Goal: Find specific fact: Find specific page/section

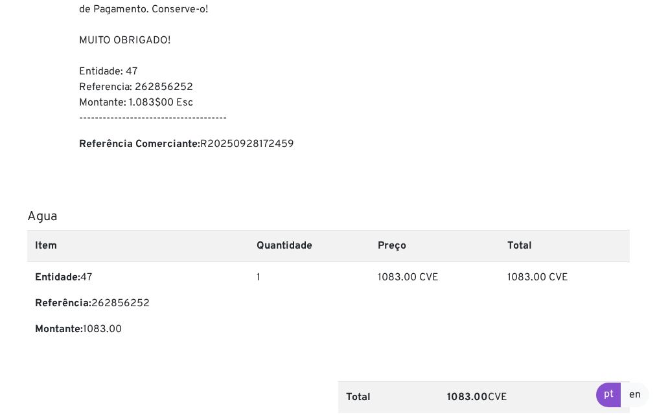
scroll to position [461, 0]
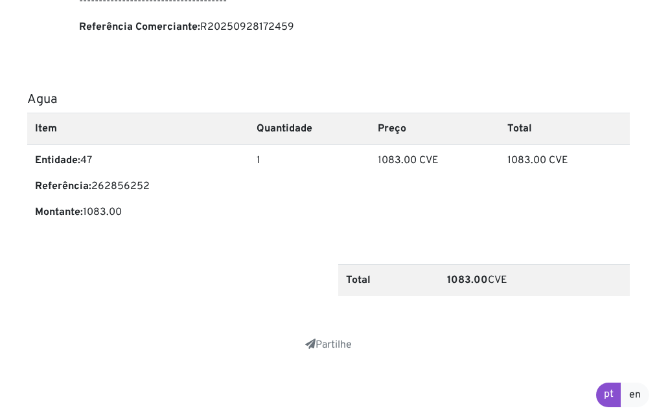
drag, startPoint x: 23, startPoint y: 35, endPoint x: 511, endPoint y: 295, distance: 553.0
copy main "Fatura/Recibo #2025092817245964 Data: 2025-09-28 17:25:59 de: Pagamento de Serv…"
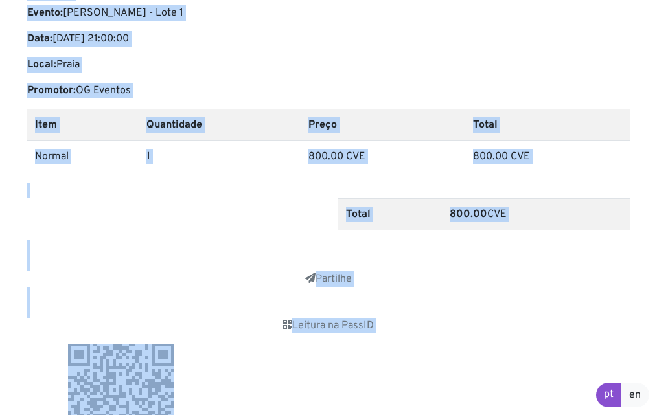
scroll to position [505, 0]
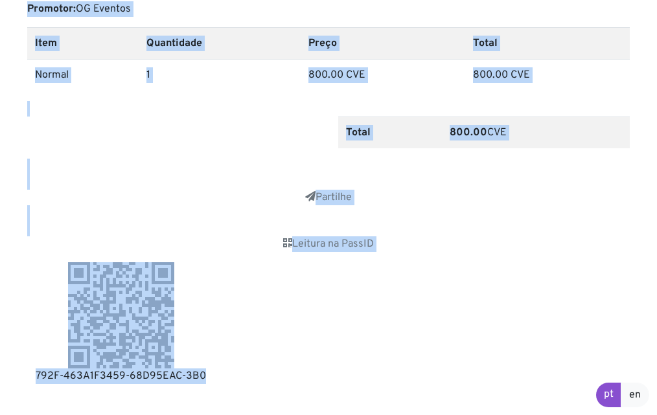
drag, startPoint x: 30, startPoint y: 29, endPoint x: 227, endPoint y: 391, distance: 412.8
copy main "Fatura/Recibo #2025092816133218 Data: [DATE] 16:15:59 de: PassiD NIF: [EMAIL_AD…"
